Goal: Communication & Community: Answer question/provide support

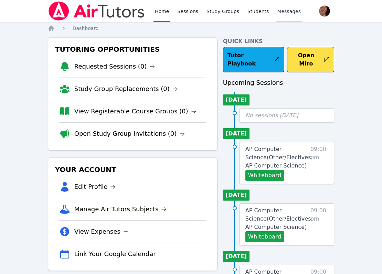
click at [286, 7] on link "Messages" at bounding box center [289, 11] width 27 height 22
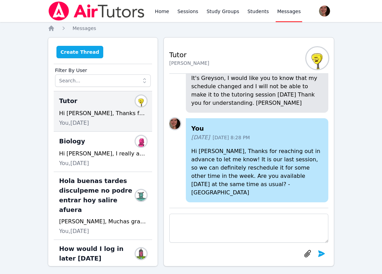
click at [84, 54] on button "Create Thread" at bounding box center [80, 52] width 47 height 12
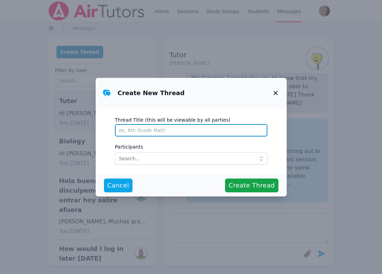
click at [143, 126] on input "Thread Title (this will be viewable by all parties)" at bounding box center [191, 130] width 153 height 12
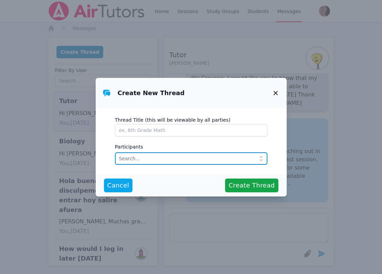
click at [140, 159] on input "text" at bounding box center [191, 158] width 153 height 12
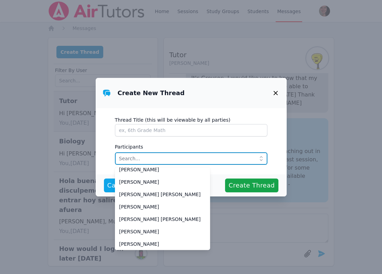
scroll to position [47, 0]
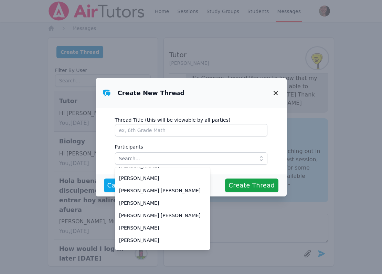
click at [274, 91] on icon "button" at bounding box center [276, 93] width 8 height 8
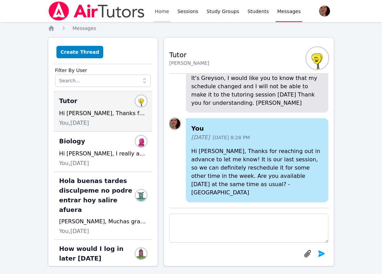
click at [168, 10] on link "Home" at bounding box center [162, 11] width 17 height 22
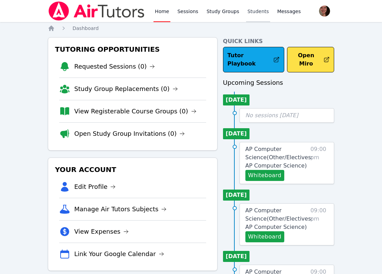
click at [249, 20] on link "Students" at bounding box center [258, 11] width 24 height 22
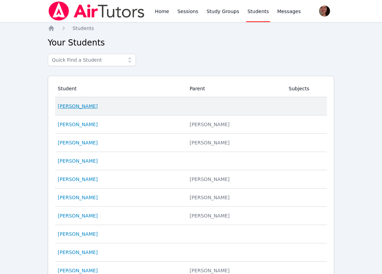
click at [96, 107] on link "Ahmad Ali Sayeed" at bounding box center [78, 106] width 40 height 7
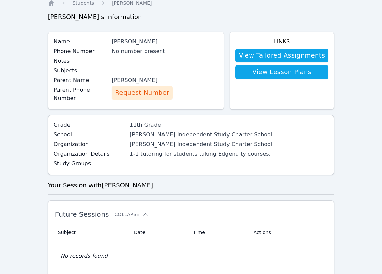
scroll to position [27, 0]
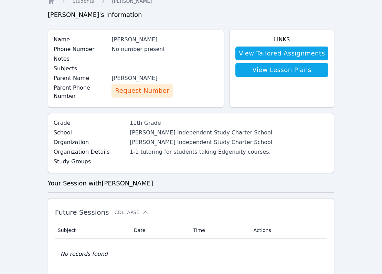
click at [134, 78] on div "Maroofa Sayeed" at bounding box center [165, 78] width 106 height 8
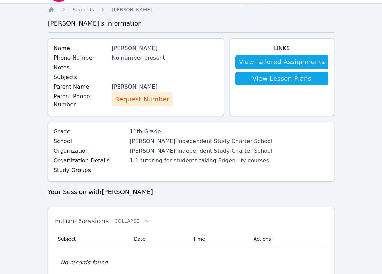
scroll to position [0, 0]
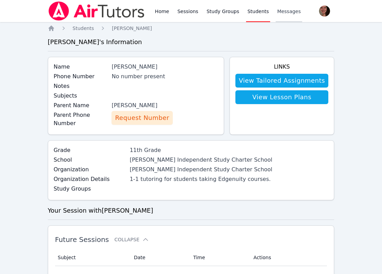
click at [277, 13] on span "Messages" at bounding box center [289, 11] width 24 height 7
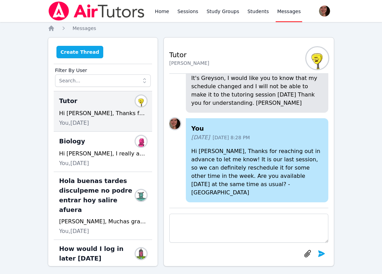
click at [75, 57] on button "Create Thread" at bounding box center [80, 52] width 47 height 12
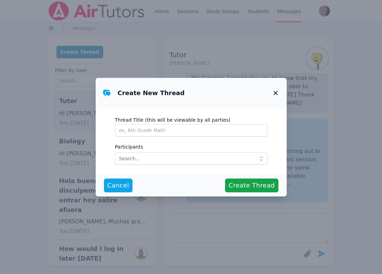
click at [77, 56] on div "Create New Thread Thread Title (this will be viewable by all parties) Participa…" at bounding box center [191, 137] width 382 height 274
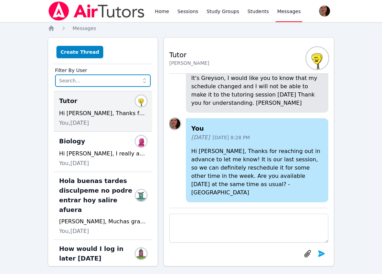
click at [100, 80] on input "text" at bounding box center [103, 80] width 96 height 12
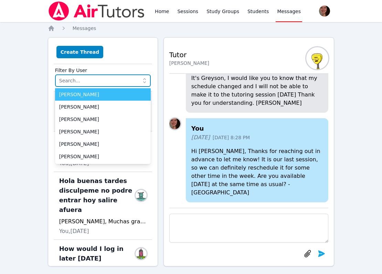
click at [103, 80] on input "text" at bounding box center [103, 80] width 96 height 12
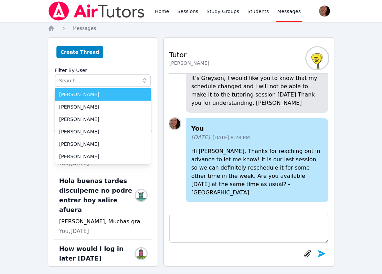
click at [133, 68] on label "Filter By User" at bounding box center [103, 69] width 96 height 10
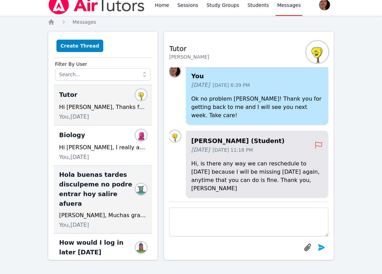
click at [96, 173] on span "Hola buenas tardes disculpeme no podre entrar hoy salire afuera" at bounding box center [98, 189] width 79 height 39
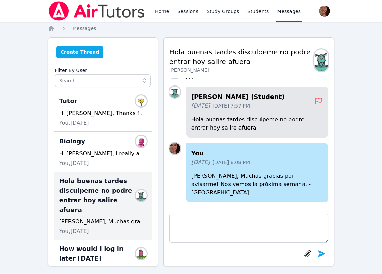
click at [81, 57] on button "Create Thread" at bounding box center [80, 52] width 47 height 12
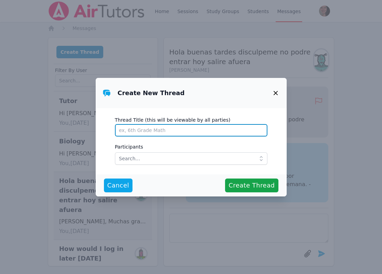
click at [162, 130] on input "Thread Title (this will be viewable by all parties)" at bounding box center [191, 130] width 153 height 12
type input "Biology with Ahmad"
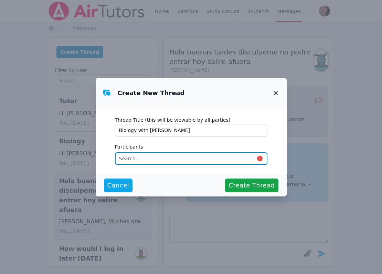
click at [169, 160] on input "text" at bounding box center [191, 158] width 153 height 12
type input "maro"
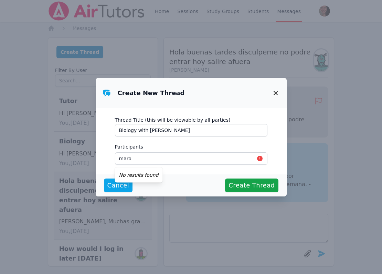
click at [278, 90] on icon "button" at bounding box center [276, 93] width 8 height 8
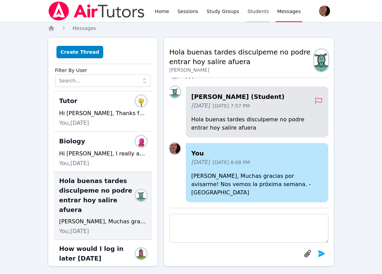
click at [260, 15] on link "Students" at bounding box center [258, 11] width 24 height 22
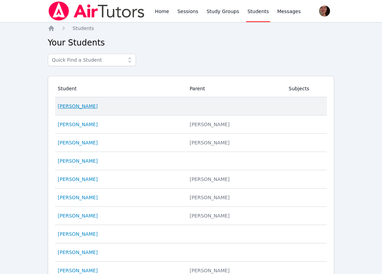
click at [87, 107] on link "Ahmad Ali Sayeed" at bounding box center [78, 106] width 40 height 7
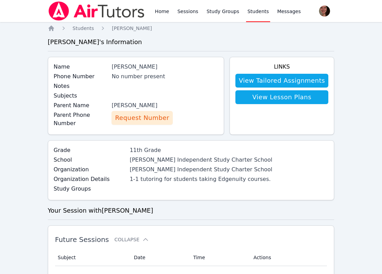
drag, startPoint x: 116, startPoint y: 105, endPoint x: 154, endPoint y: 105, distance: 37.9
click at [154, 105] on div "Maroofa Sayeed" at bounding box center [165, 105] width 106 height 8
copy div "Maroofa Sayeed"
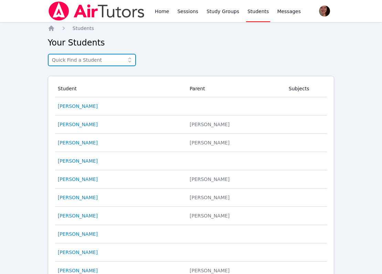
click at [88, 58] on input "text" at bounding box center [92, 60] width 88 height 12
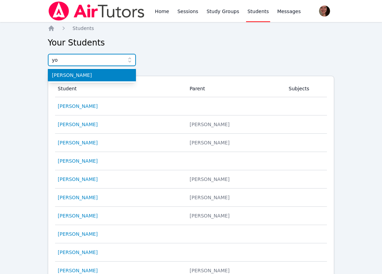
type input "yo"
click at [87, 72] on span "Younus Al Mawla" at bounding box center [92, 75] width 80 height 7
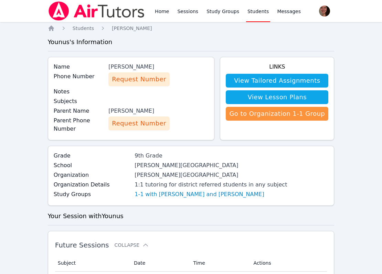
drag, startPoint x: 110, startPoint y: 111, endPoint x: 157, endPoint y: 111, distance: 46.9
click at [158, 111] on div "Parent Name Zainab Al Mawla" at bounding box center [131, 112] width 155 height 10
copy div "Zainab Al Mawla"
click at [281, 15] on link "Messages" at bounding box center [289, 11] width 27 height 22
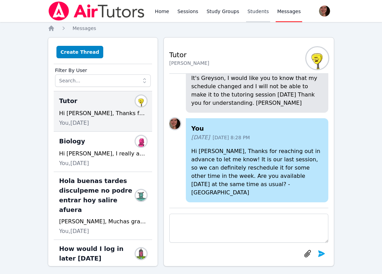
click at [259, 14] on link "Students" at bounding box center [258, 11] width 24 height 22
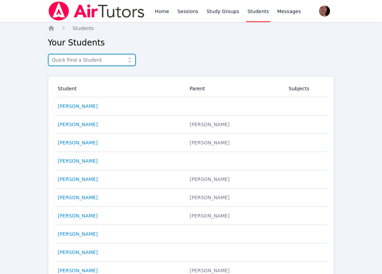
click at [109, 64] on input "text" at bounding box center [92, 60] width 88 height 12
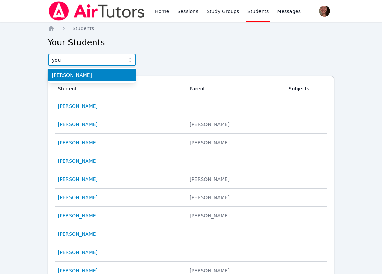
type input "you"
click at [114, 76] on span "Younus Al Mawla" at bounding box center [92, 75] width 80 height 7
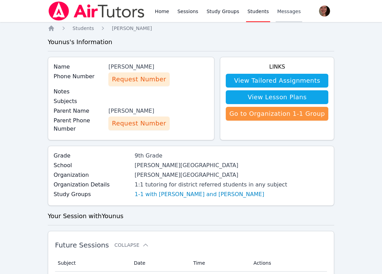
click at [284, 15] on link "Messages" at bounding box center [289, 11] width 27 height 22
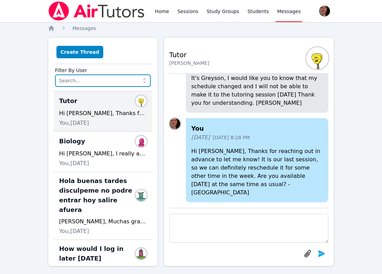
click at [125, 78] on input "text" at bounding box center [103, 80] width 96 height 12
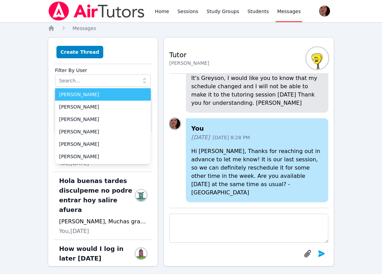
click at [112, 69] on label "Filter By User" at bounding box center [103, 69] width 96 height 10
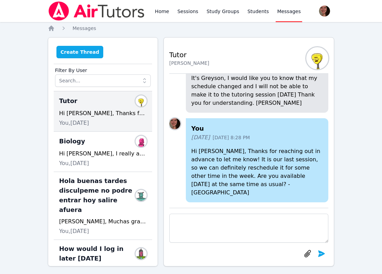
click at [89, 54] on button "Create Thread" at bounding box center [80, 52] width 47 height 12
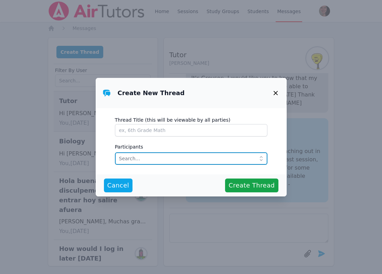
click at [172, 156] on input "text" at bounding box center [191, 158] width 153 height 12
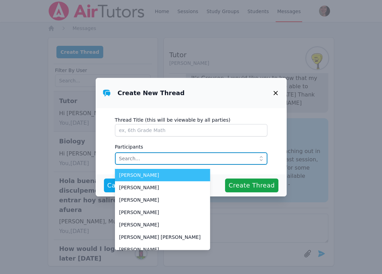
paste input "Zainab Al Mawla"
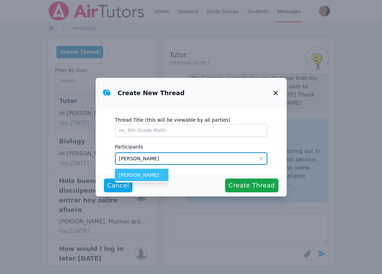
type input "Zainab Al Mawla"
click at [154, 173] on span "Zainab Al Mawla" at bounding box center [141, 175] width 45 height 7
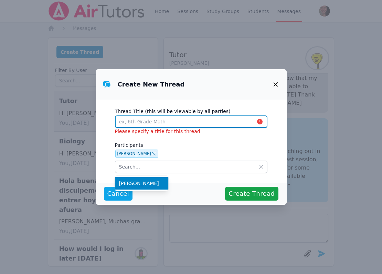
click at [169, 123] on input "Thread Title (this will be viewable by all parties)" at bounding box center [191, 121] width 153 height 12
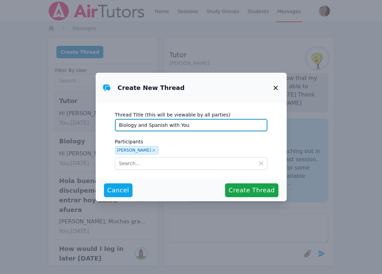
type input "Biology and Spanish with You"
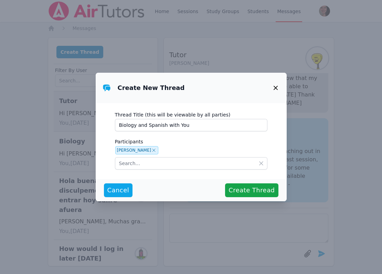
click at [275, 86] on icon "button" at bounding box center [276, 88] width 8 height 8
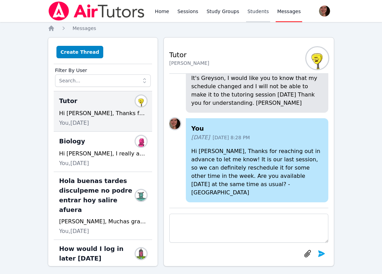
click at [256, 15] on link "Students" at bounding box center [258, 11] width 24 height 22
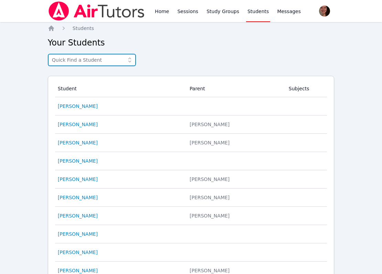
click at [87, 61] on input "text" at bounding box center [92, 60] width 88 height 12
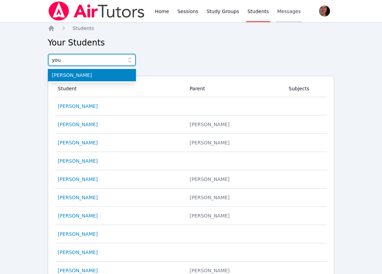
type input "you"
click at [283, 16] on link "Messages" at bounding box center [289, 11] width 27 height 22
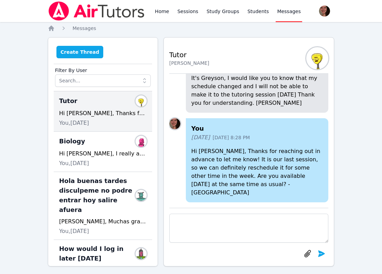
click at [76, 54] on button "Create Thread" at bounding box center [80, 52] width 47 height 12
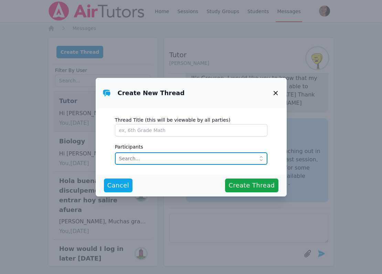
click at [134, 156] on input "text" at bounding box center [191, 158] width 153 height 12
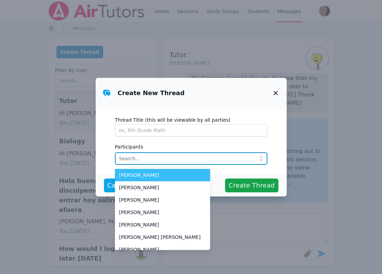
paste input "Zainab Al Mawla"
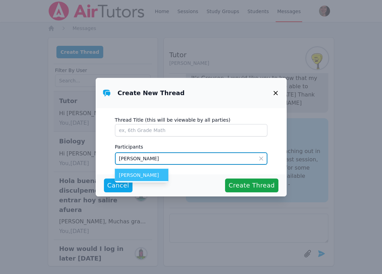
type input "Zainab Al Mawla"
click at [145, 174] on span "Zainab Al Mawla" at bounding box center [141, 175] width 45 height 7
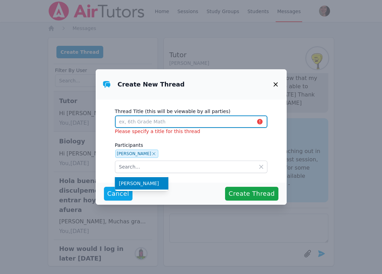
click at [147, 126] on input "Thread Title (this will be viewable by all parties)" at bounding box center [191, 121] width 153 height 12
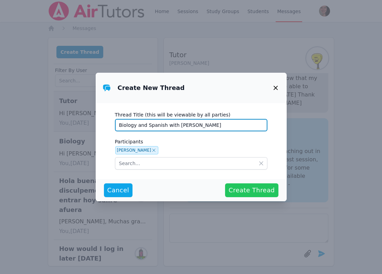
type input "Biology and Spanish with Younus"
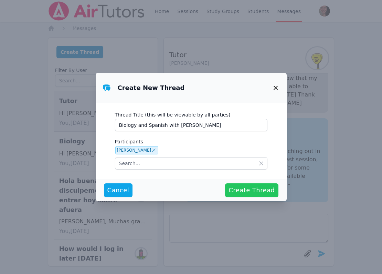
click at [263, 190] on span "Create Thread" at bounding box center [252, 190] width 46 height 10
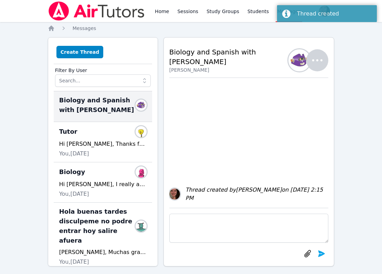
click at [229, 225] on textarea at bounding box center [250, 228] width 160 height 29
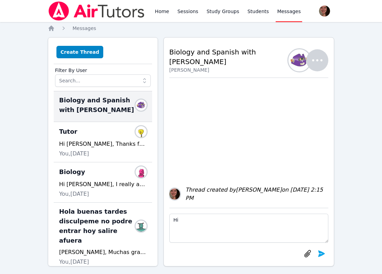
type textarea "H"
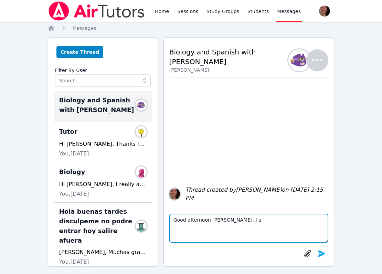
scroll to position [22, 0]
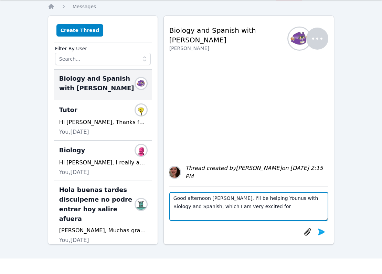
drag, startPoint x: 266, startPoint y: 209, endPoint x: 248, endPoint y: 207, distance: 17.3
click at [248, 207] on textarea "Good afternoon Zainab, I'll be helping Younus with Biology and Spanish, which I…" at bounding box center [250, 206] width 160 height 29
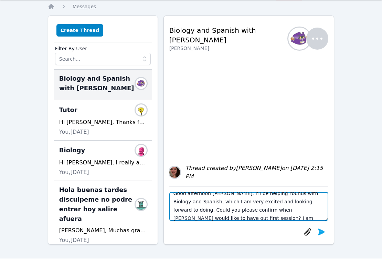
click at [254, 217] on textarea "Good afternoon Zainab, I'll be helping Younus with Biology and Spanish, which I…" at bounding box center [250, 206] width 160 height 29
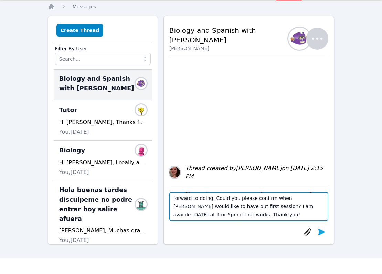
click at [214, 206] on textarea "Good afternoon Zainab, I'll be helping Younus with Biology and Spanish, which I…" at bounding box center [250, 206] width 160 height 29
click at [229, 212] on textarea "Good afternoon Zainab, I'll be helping Younus with Biology and Spanish, which I…" at bounding box center [250, 206] width 160 height 29
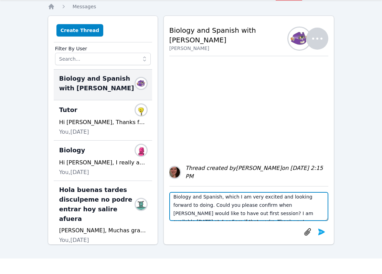
scroll to position [7, 0]
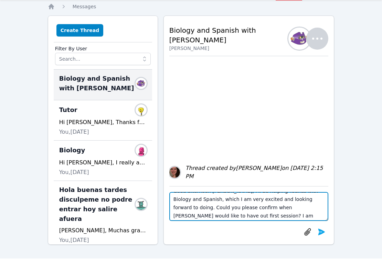
click at [248, 199] on textarea "Good afternoon Zainab, I'll be helping Younus with Biology and Spanish, which I…" at bounding box center [250, 206] width 160 height 29
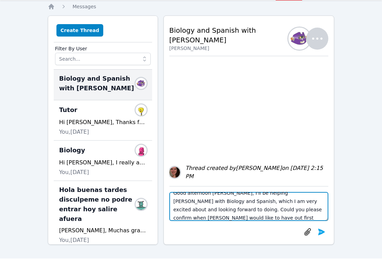
scroll to position [6, 0]
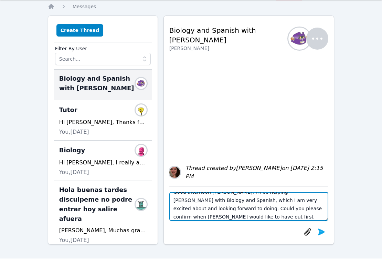
click at [183, 208] on textarea "Good afternoon Zainab, I'll be helping Younus with Biology and Spanish, which I…" at bounding box center [250, 206] width 160 height 29
drag, startPoint x: 183, startPoint y: 208, endPoint x: 270, endPoint y: 198, distance: 87.4
click at [270, 198] on textarea "Good afternoon Zainab, I'll be helping Younus with Biology and Spanish, which I…" at bounding box center [250, 206] width 160 height 29
click at [285, 201] on textarea "Good afternoon Zainab, I'll be helping Younus with Biology and Spanish, which I…" at bounding box center [250, 206] width 160 height 29
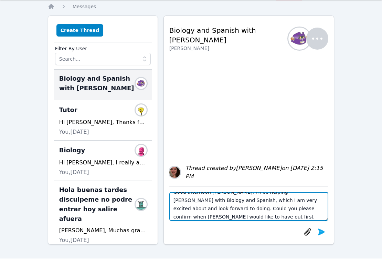
drag, startPoint x: 318, startPoint y: 199, endPoint x: 305, endPoint y: 201, distance: 13.3
click at [305, 201] on textarea "Good afternoon Zainab, I'll be helping Younus with Biology and Spanish, which I…" at bounding box center [250, 206] width 160 height 29
click at [269, 212] on textarea "Good afternoon Zainab, I'll be helping Younus with Biology and Spanish, which I…" at bounding box center [250, 206] width 160 height 29
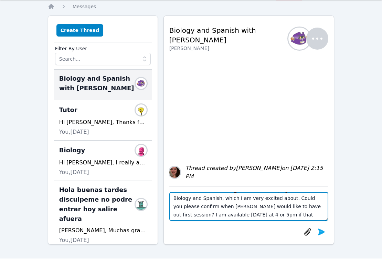
click at [263, 199] on textarea "Good afternoon Zainab, I'll be helping Younus with Biology and Spanish, which I…" at bounding box center [250, 206] width 160 height 29
click at [277, 214] on textarea "Good afternoon Zainab, I'll be helping Younus with Biology and Spanish, which I…" at bounding box center [250, 206] width 160 height 29
click at [317, 206] on textarea "Good afternoon Zainab, I'll be helping Younus with Biology and Spanish, which I…" at bounding box center [250, 206] width 160 height 29
click at [309, 215] on textarea "Good afternoon Zainab, I'll be helping Younus with Biology and Spanish, which I…" at bounding box center [250, 206] width 160 height 29
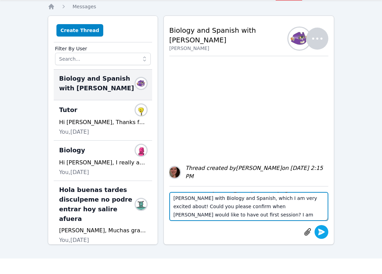
type textarea "Good afternoon Zainab, I'll be helping Younus with Biology and Spanish, which I…"
click at [325, 234] on icon "submit" at bounding box center [322, 232] width 8 height 8
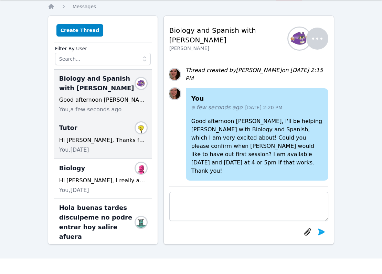
scroll to position [0, 0]
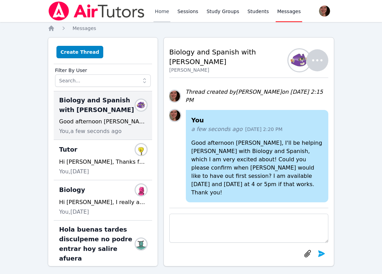
click at [162, 11] on link "Home" at bounding box center [162, 11] width 17 height 22
